Goal: Obtain resource: Download file/media

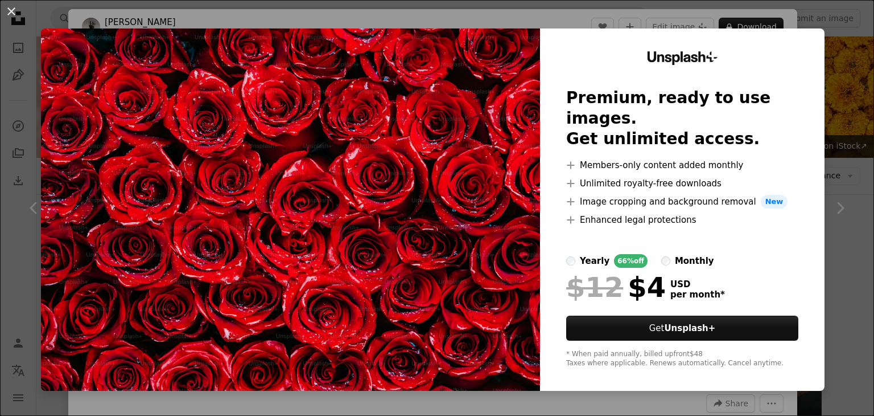
scroll to position [837, 0]
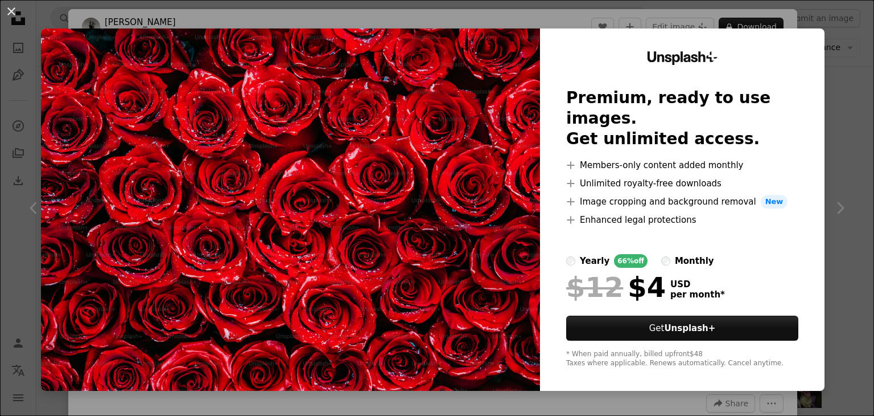
click at [464, 166] on img at bounding box center [290, 209] width 499 height 362
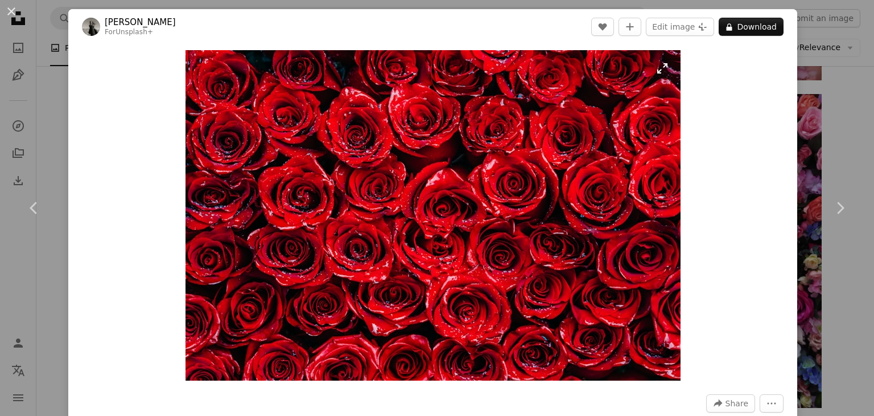
click at [657, 68] on img "Zoom in on this image" at bounding box center [433, 215] width 495 height 330
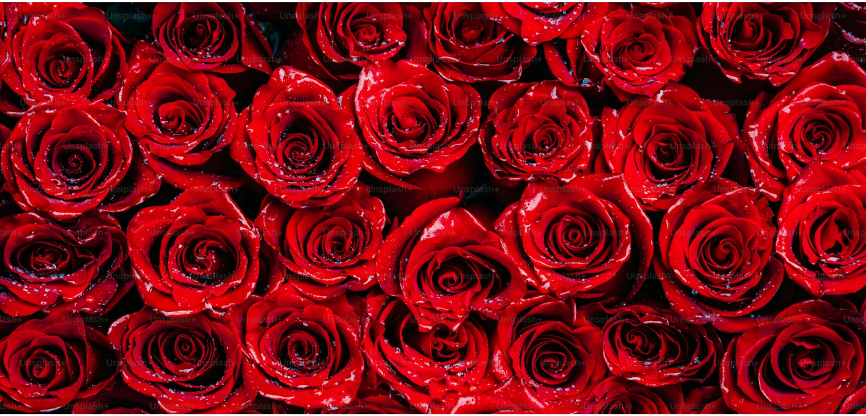
scroll to position [78, 0]
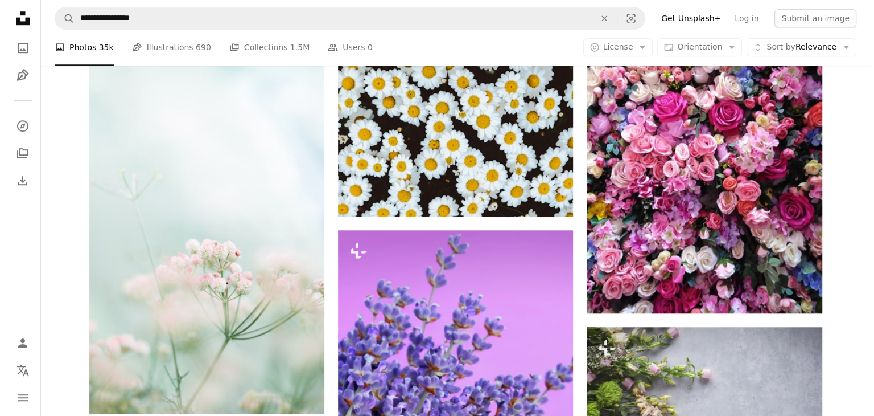
scroll to position [706, 0]
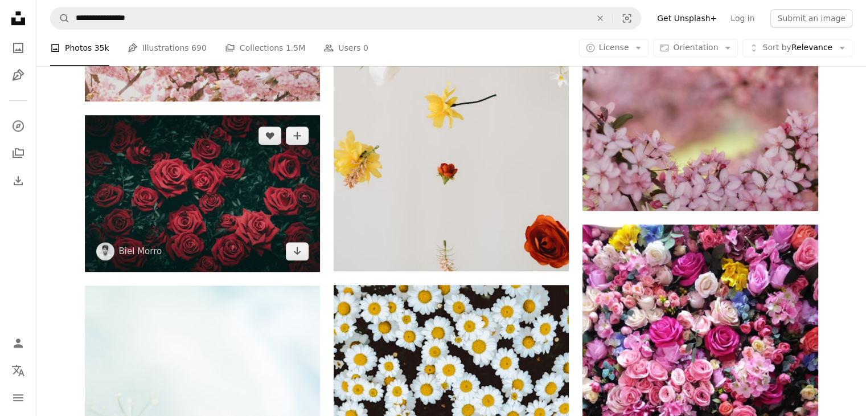
click at [218, 154] on img at bounding box center [202, 193] width 235 height 156
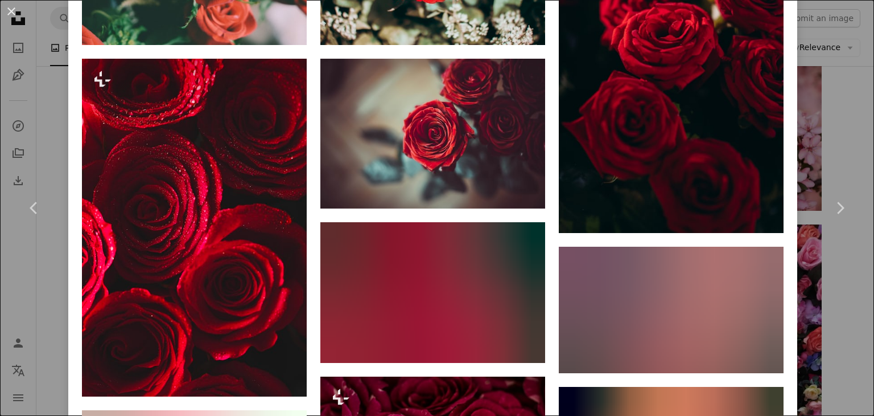
scroll to position [929, 0]
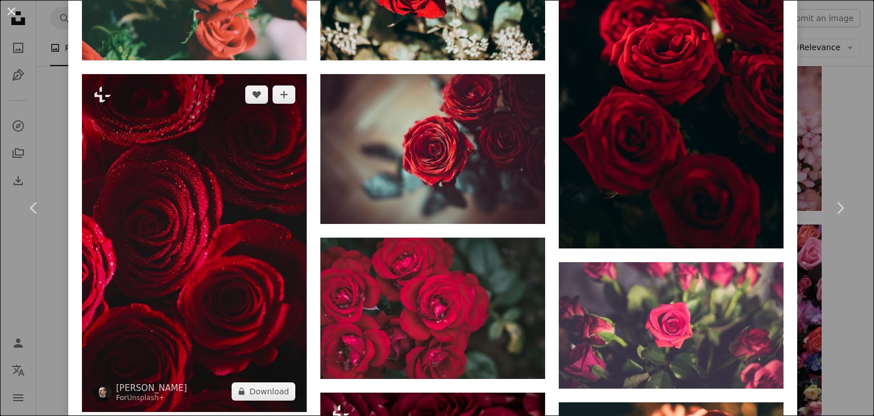
click at [217, 256] on img at bounding box center [194, 243] width 225 height 338
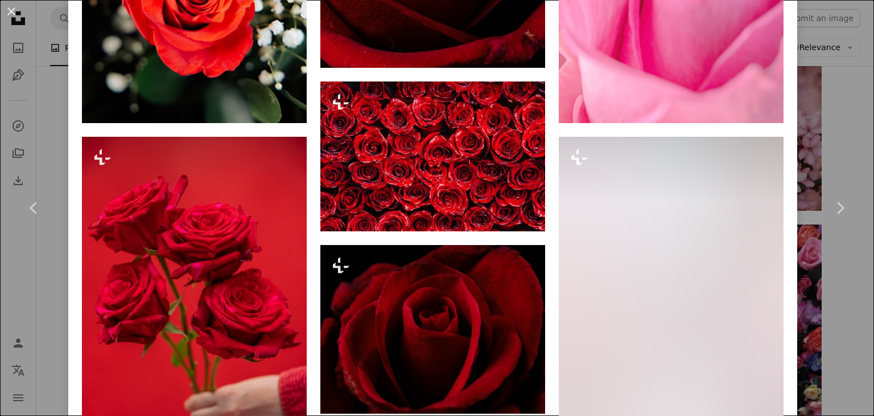
scroll to position [1736, 0]
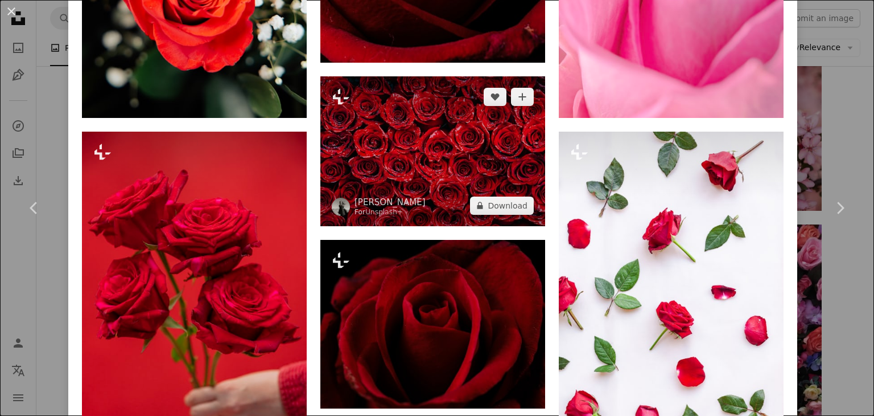
click at [456, 144] on img at bounding box center [432, 151] width 225 height 150
